Goal: Task Accomplishment & Management: Manage account settings

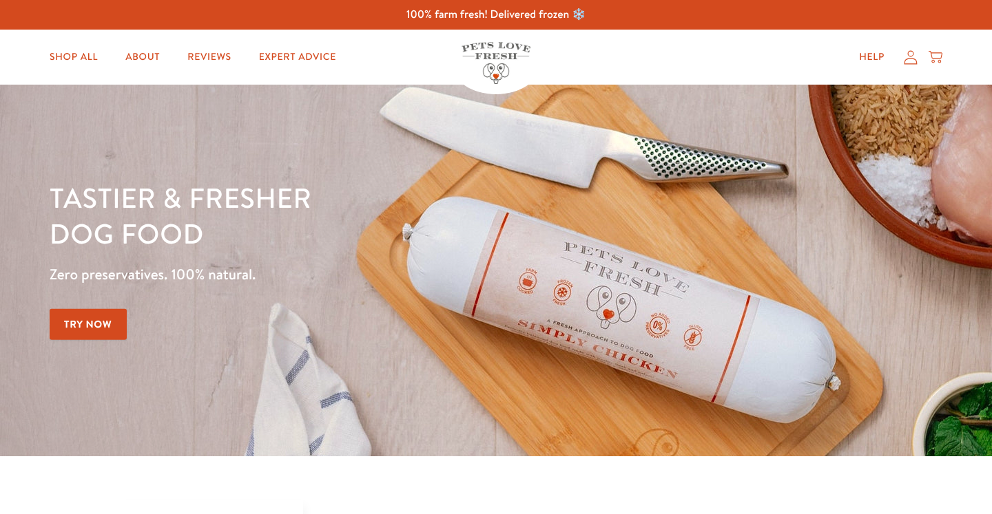
click at [911, 54] on icon at bounding box center [911, 57] width 14 height 14
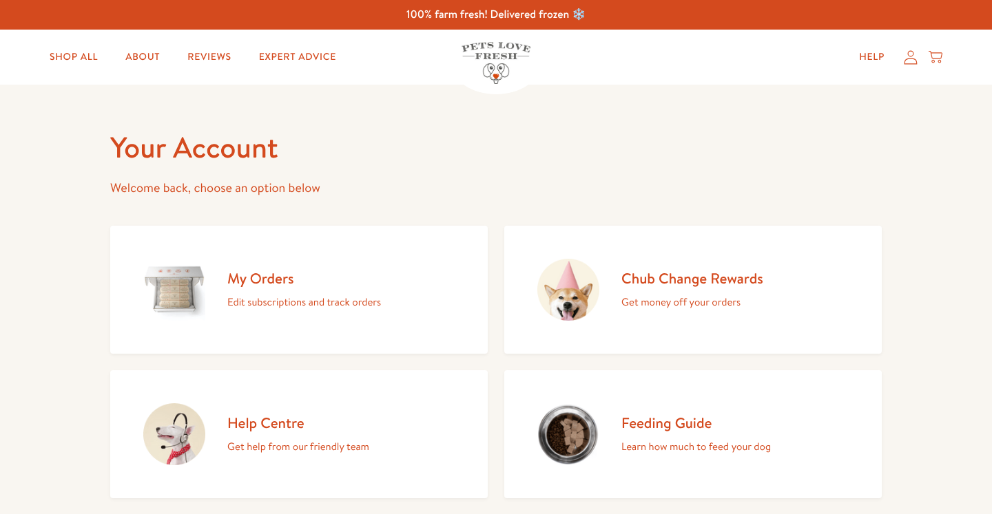
click at [353, 296] on p "Edit subscriptions and track orders" at bounding box center [304, 302] width 154 height 18
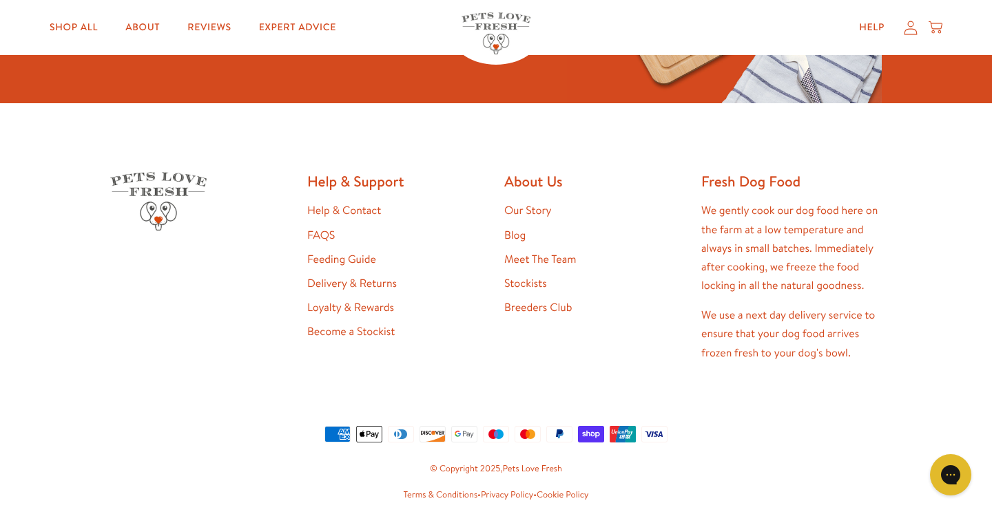
scroll to position [313, 0]
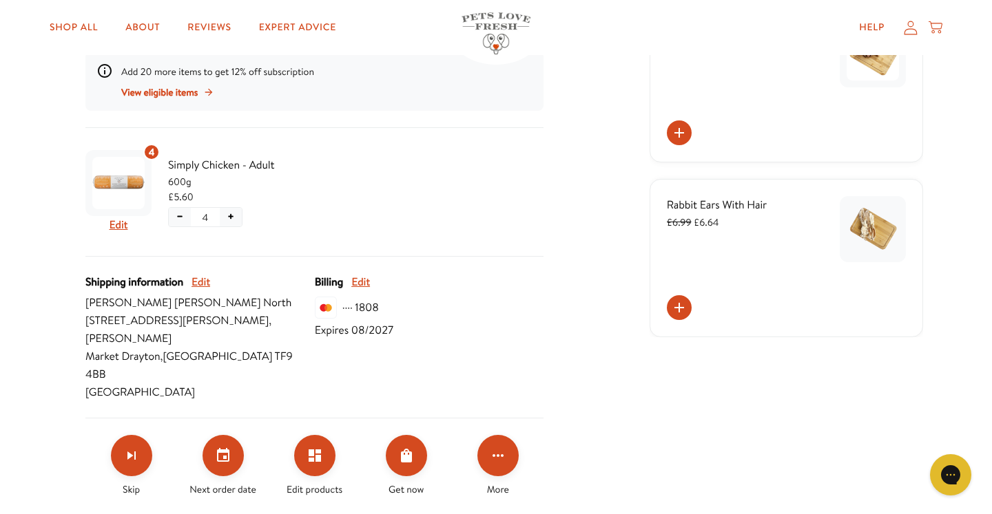
scroll to position [386, 0]
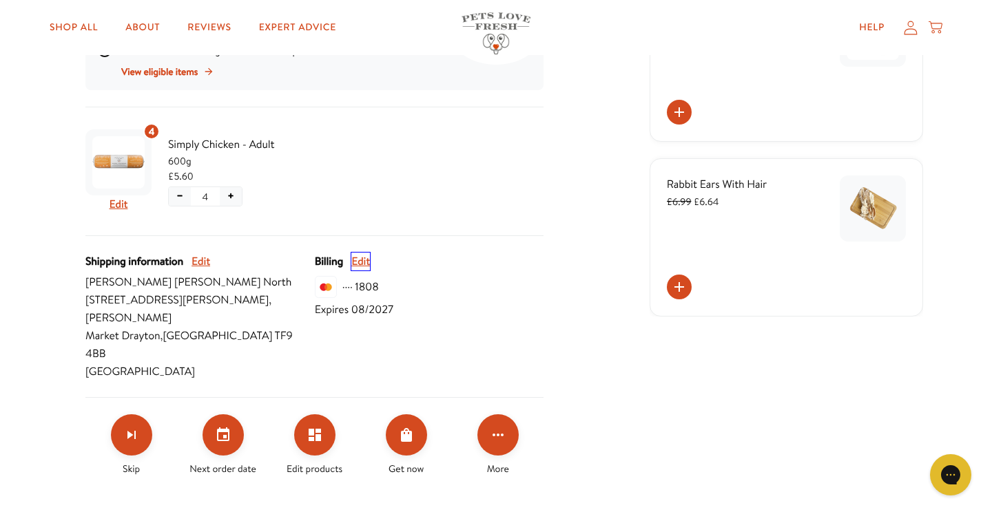
click at [360, 256] on button "Edit" at bounding box center [360, 262] width 19 height 18
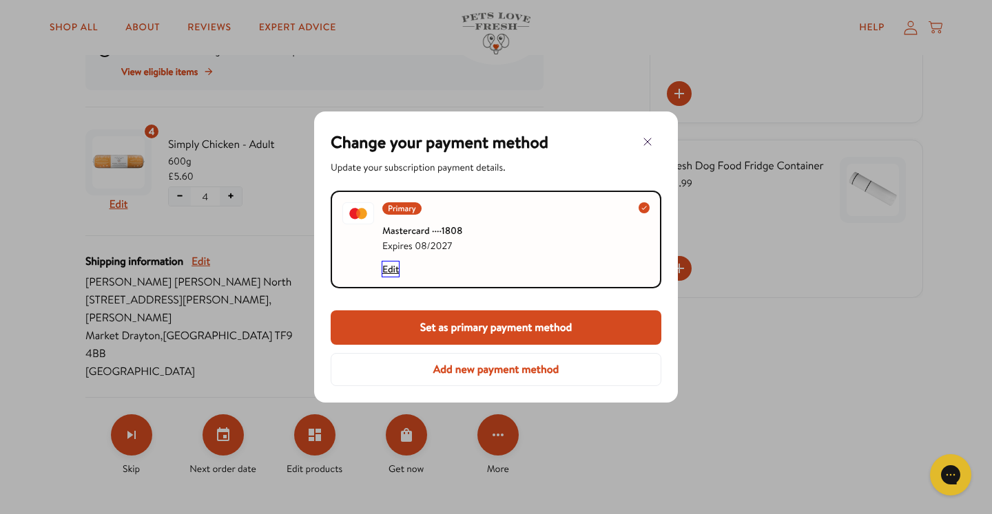
click at [390, 267] on button "Edit" at bounding box center [390, 269] width 17 height 15
select select "08"
select select "2027"
select select "United Kingdom"
select select "England"
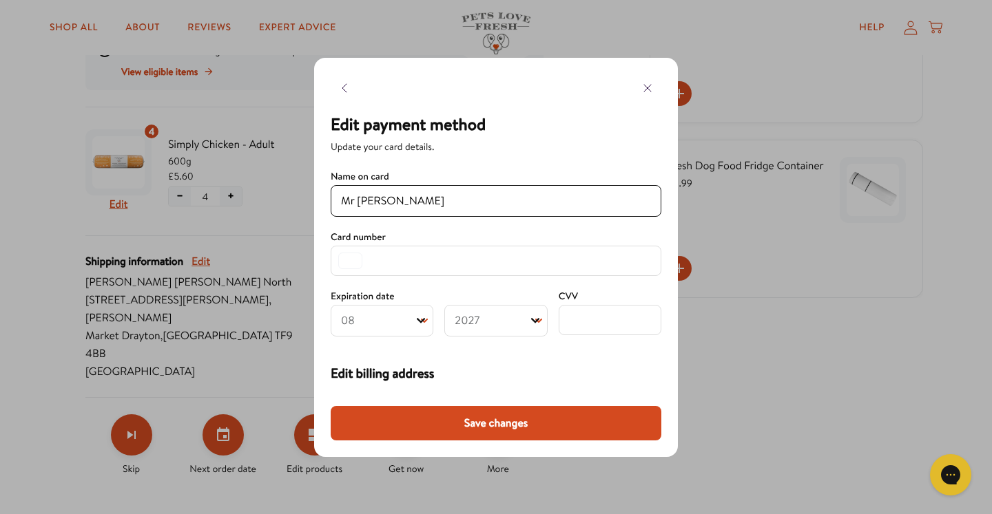
click at [528, 366] on span "Edit billing address" at bounding box center [496, 373] width 331 height 19
click at [662, 369] on div "Edit payment method Update your card details. Name on card Mr Paul North Card n…" at bounding box center [496, 257] width 364 height 399
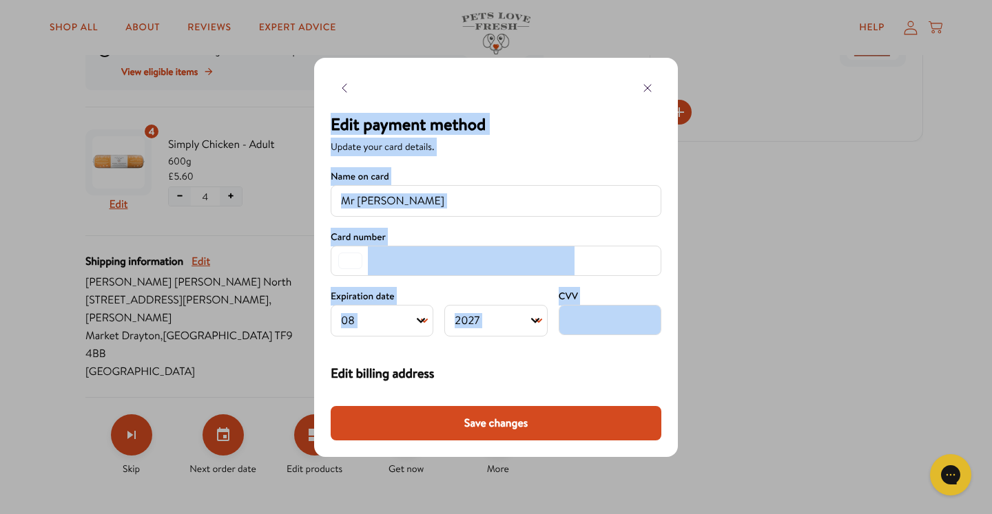
drag, startPoint x: 592, startPoint y: 335, endPoint x: 650, endPoint y: 103, distance: 240.0
click at [650, 103] on div "Edit payment method Update your card details. Name on card Mr Paul North Card n…" at bounding box center [496, 243] width 331 height 282
click at [624, 338] on div "Edit billing address Input your billing details." at bounding box center [496, 378] width 331 height 82
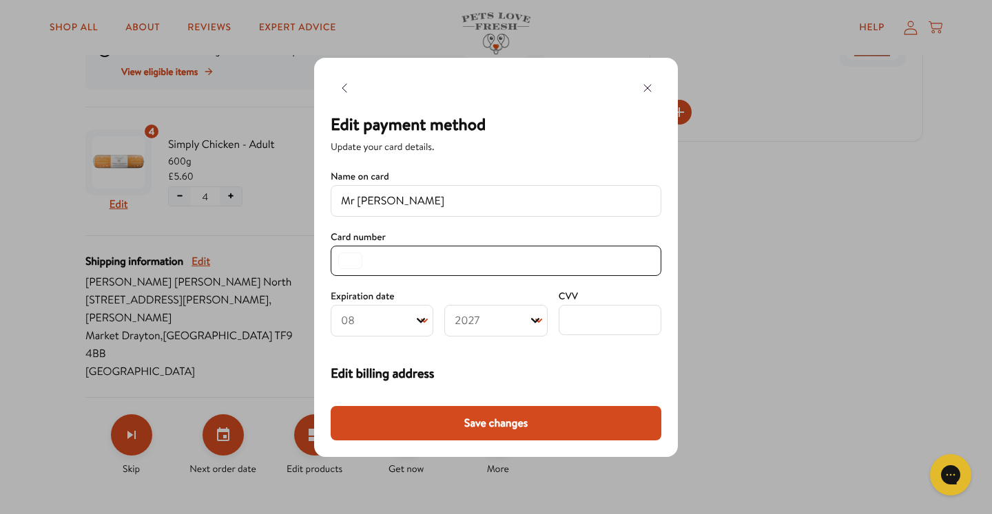
click at [410, 321] on select "Month 01 02 03 04 05 06 07 08 09 10 11 12" at bounding box center [382, 321] width 103 height 32
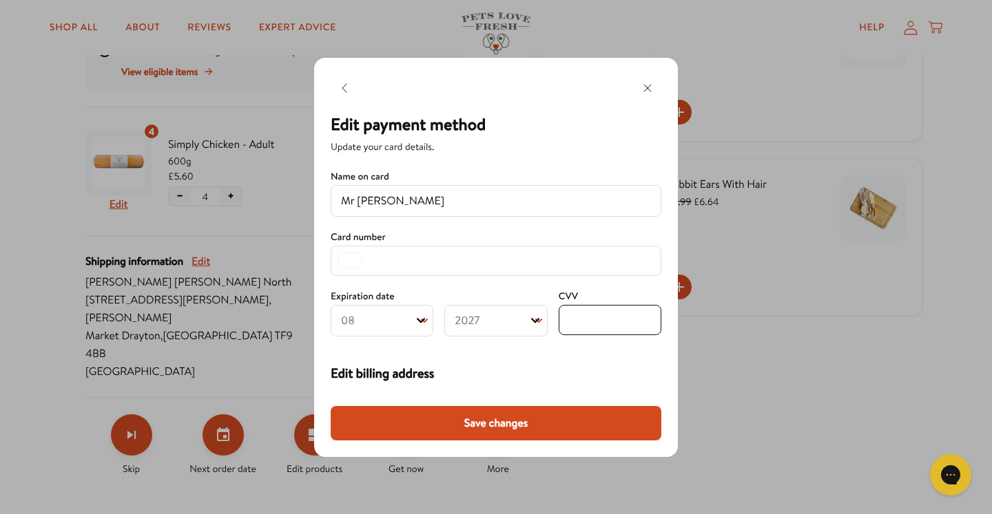
click at [573, 368] on span "Edit billing address" at bounding box center [496, 373] width 331 height 19
click at [420, 378] on span "Edit billing address" at bounding box center [496, 373] width 331 height 19
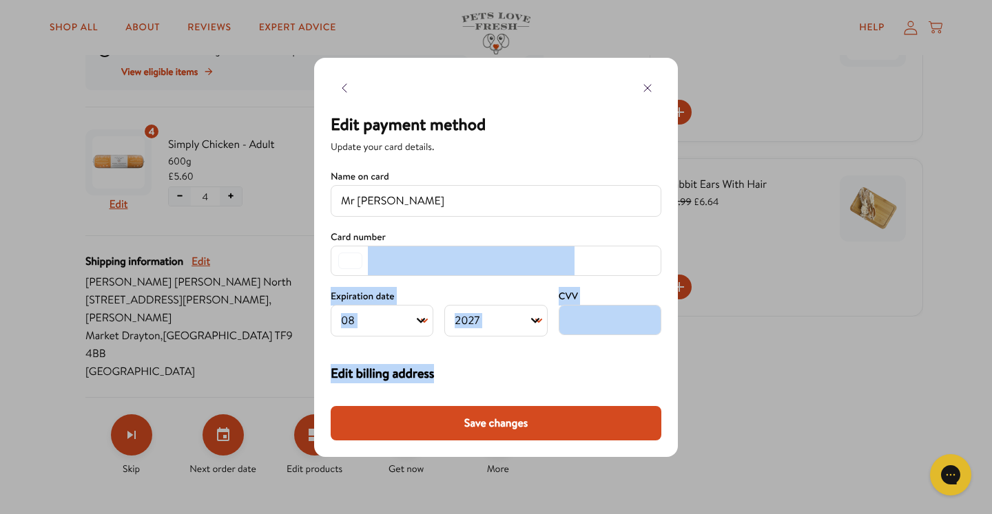
drag, startPoint x: 500, startPoint y: 382, endPoint x: 470, endPoint y: 269, distance: 116.3
click at [108, 1] on div "Edit payment method Update your card details. Name on card Mr Paul North Card n…" at bounding box center [496, 257] width 992 height 514
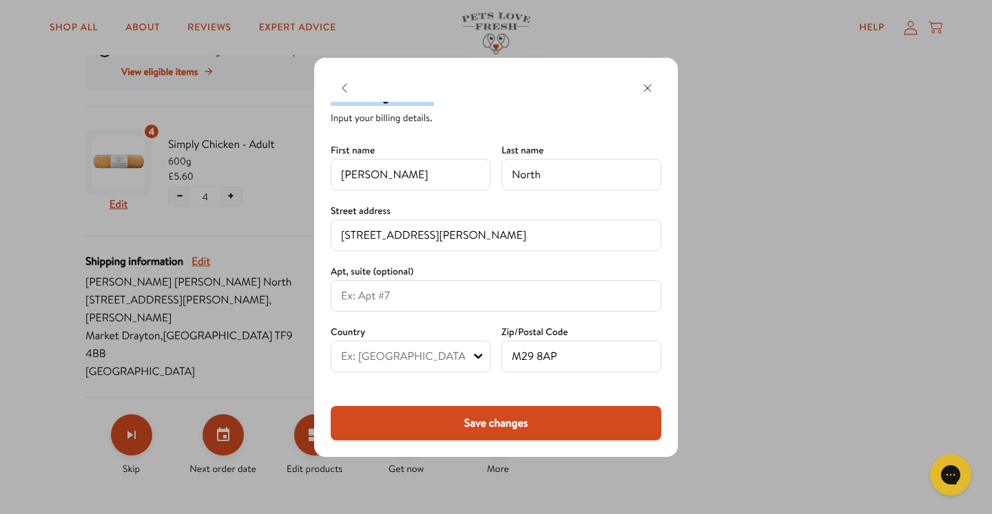
scroll to position [326, 0]
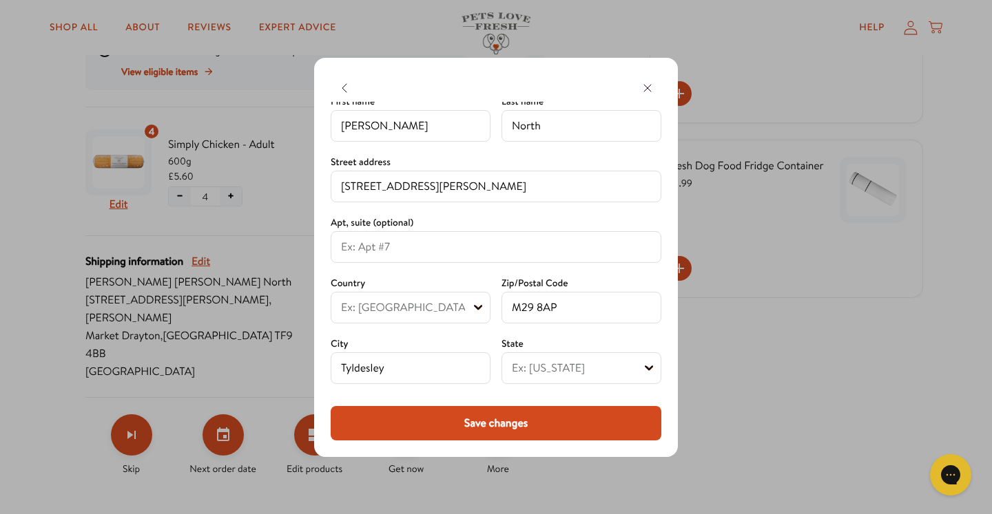
click at [473, 187] on input "7 Garrett Hall Gardens" at bounding box center [496, 186] width 310 height 17
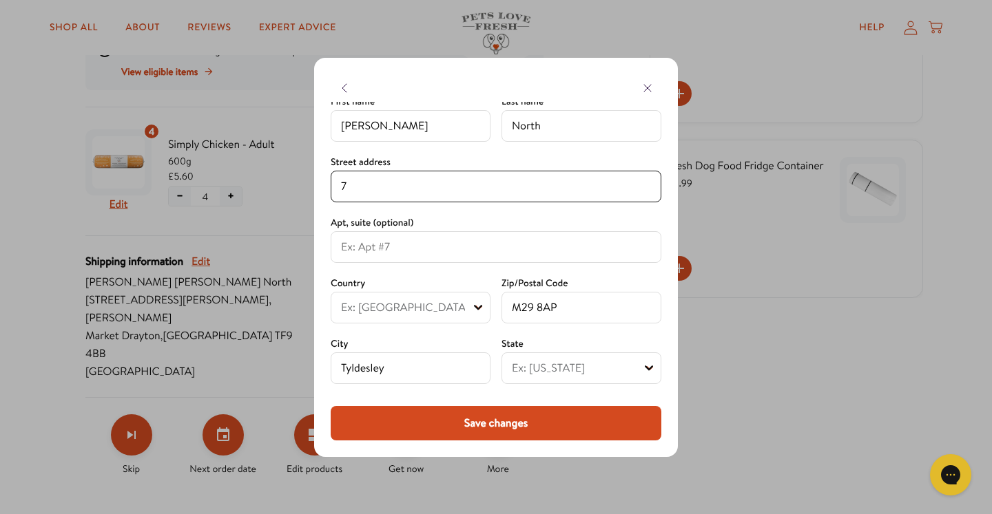
type input "7"
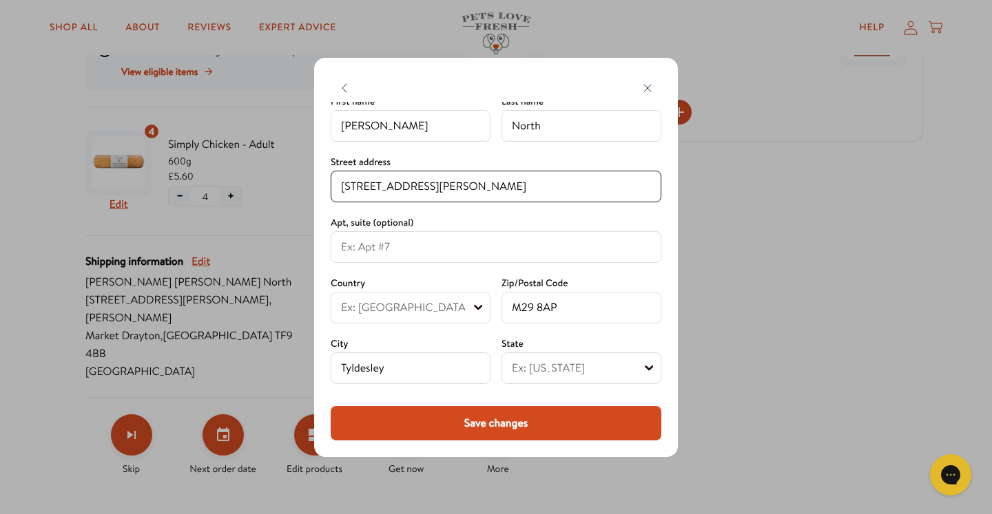
type input "1 Moss Lane"
click at [429, 247] on input at bounding box center [496, 247] width 310 height 17
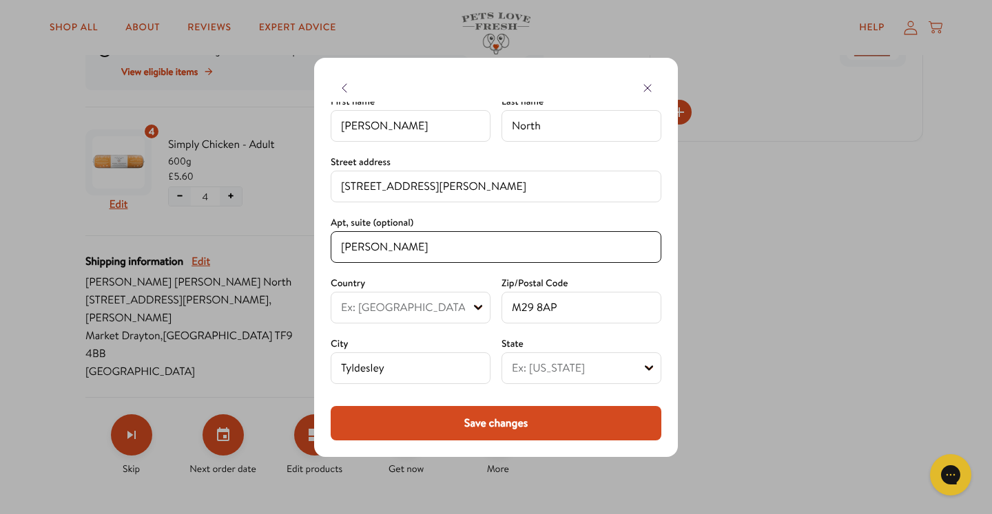
type input "Betton"
click at [565, 310] on input "M29 8AP" at bounding box center [581, 308] width 139 height 17
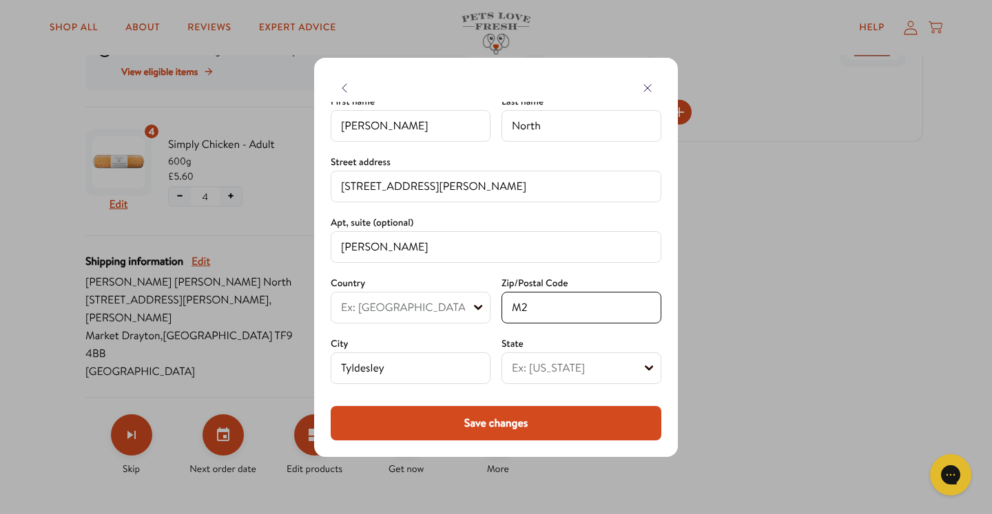
type input "M"
type input "TF9 4BB"
click at [424, 370] on input "Tyldesley" at bounding box center [410, 368] width 139 height 17
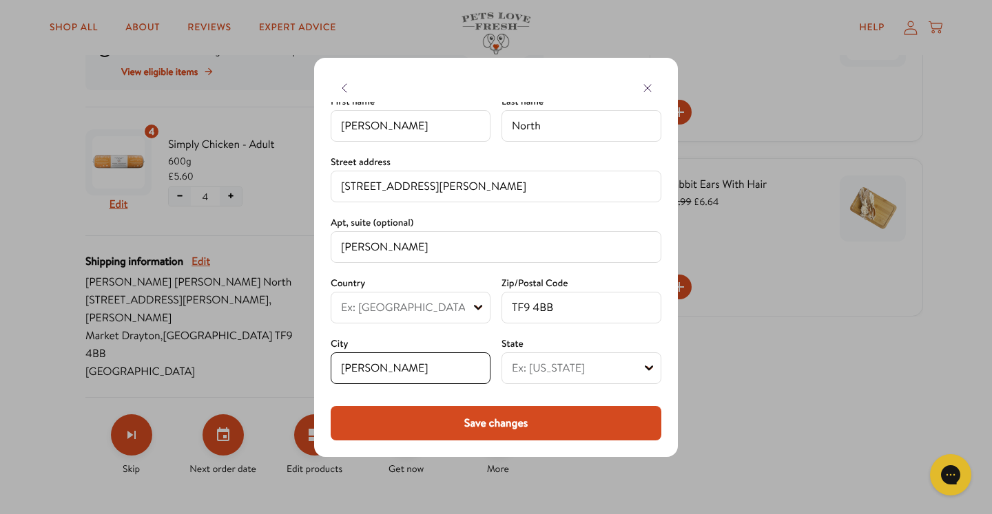
type input "T"
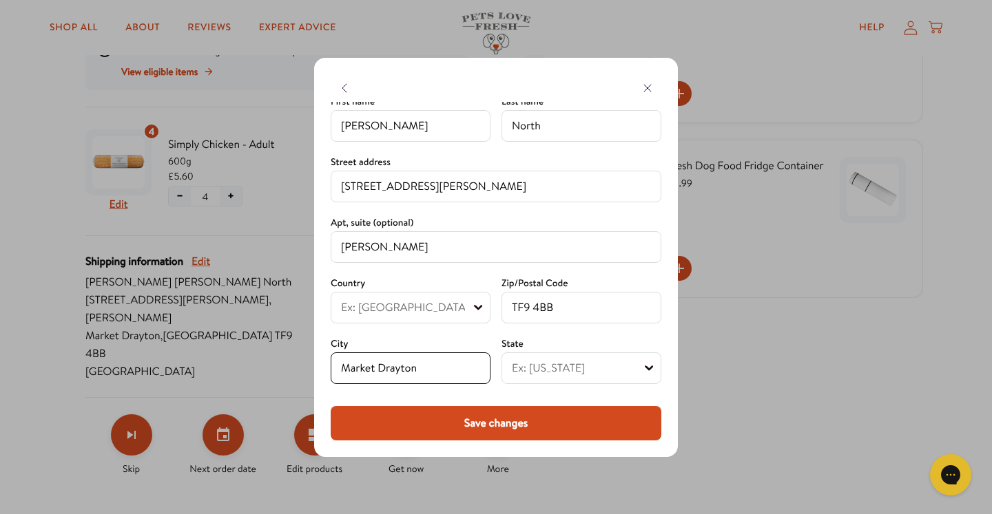
type input "Market Drayton"
click at [649, 207] on div "First name Mr Paul Last name North Street address 1 Moss Lane Apt, suite (optio…" at bounding box center [496, 238] width 331 height 292
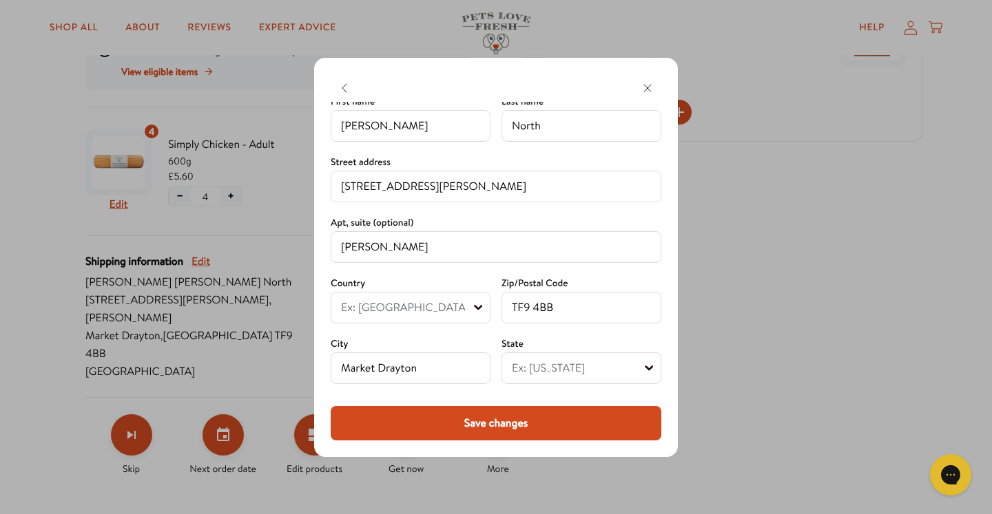
click at [599, 218] on div "Apt, suite (optional)" at bounding box center [496, 220] width 331 height 14
click at [489, 91] on div at bounding box center [496, 88] width 331 height 28
click at [510, 416] on button "Save changes" at bounding box center [496, 423] width 331 height 34
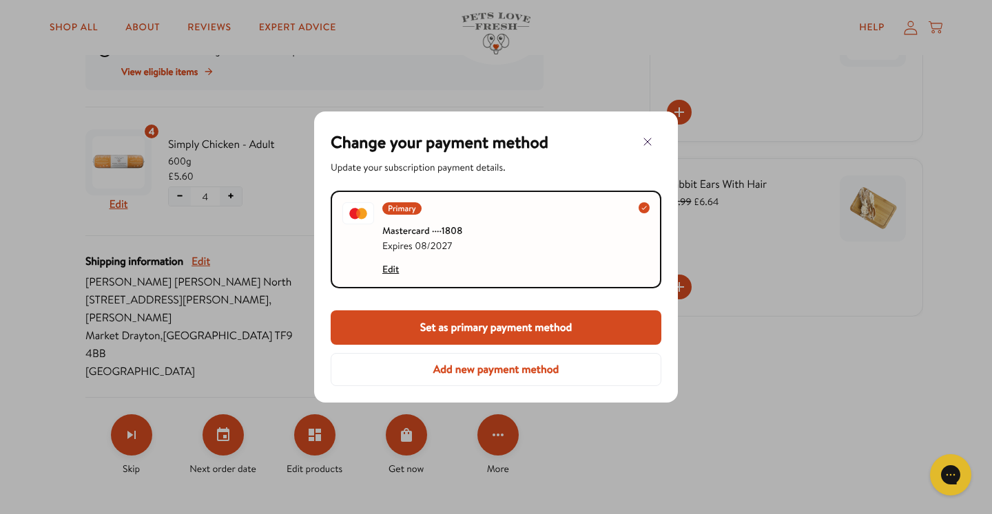
click at [519, 315] on button "Set as primary payment method" at bounding box center [496, 328] width 331 height 34
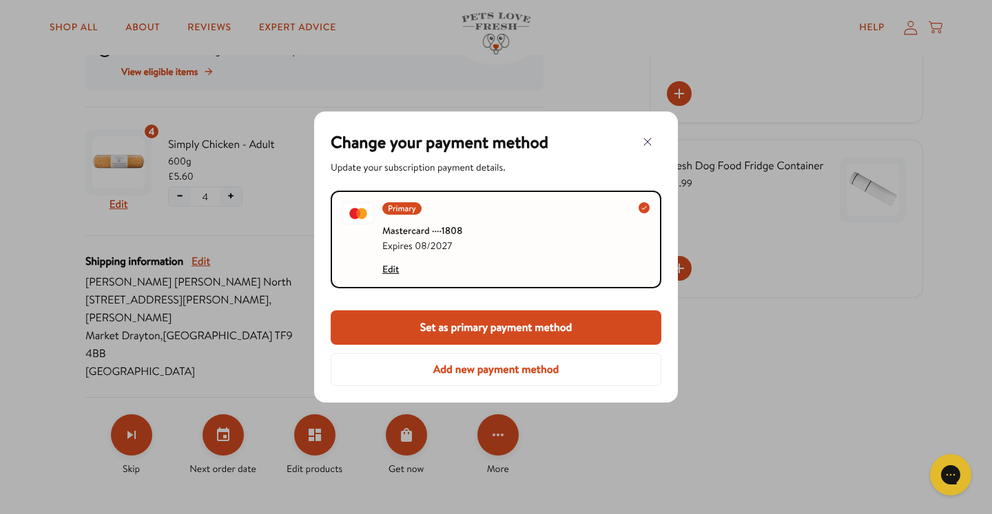
click at [645, 141] on icon "button" at bounding box center [647, 142] width 17 height 17
